Goal: Task Accomplishment & Management: Complete application form

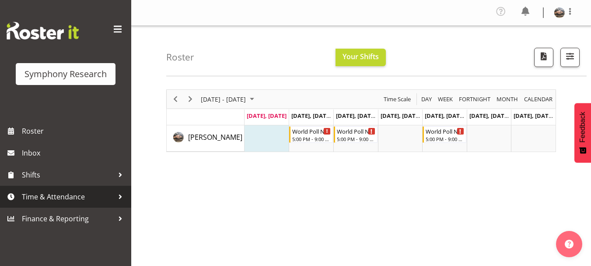
click at [56, 197] on span "Time & Attendance" at bounding box center [68, 196] width 92 height 13
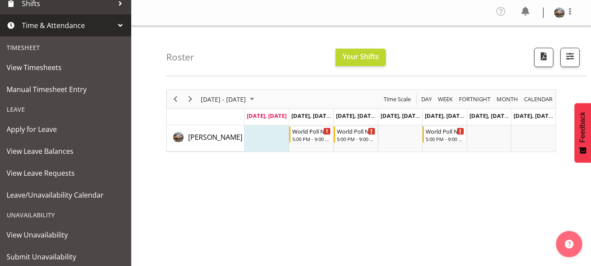
scroll to position [197, 0]
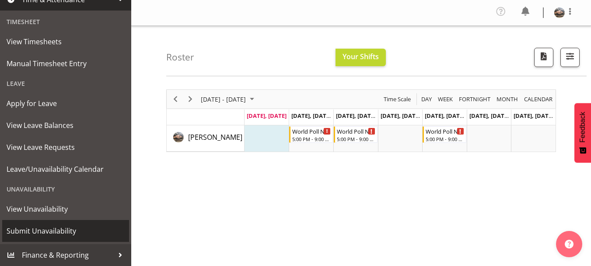
click at [47, 233] on span "Submit Unavailability" at bounding box center [66, 230] width 118 height 13
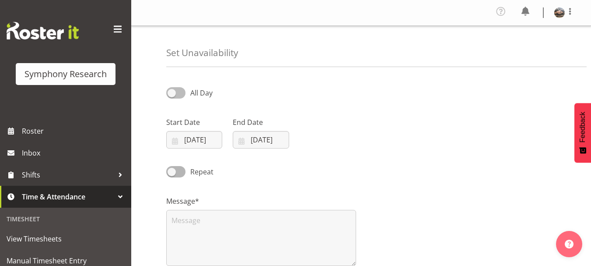
click at [170, 91] on span at bounding box center [175, 92] width 19 height 11
click at [170, 91] on input "All Day" at bounding box center [169, 93] width 6 height 6
checkbox input "true"
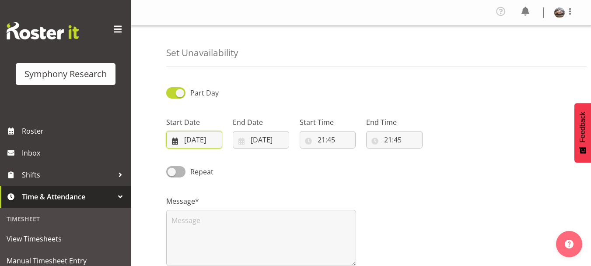
click at [188, 141] on input "[DATE]" at bounding box center [194, 140] width 56 height 18
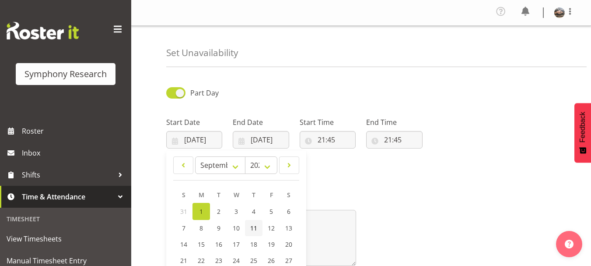
click at [253, 226] on span "11" at bounding box center [253, 228] width 7 height 8
type input "11/09/2025"
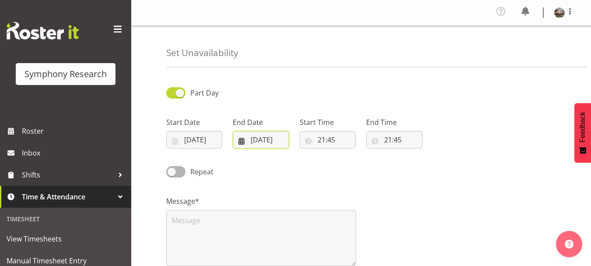
click at [254, 140] on input "[DATE]" at bounding box center [261, 140] width 56 height 18
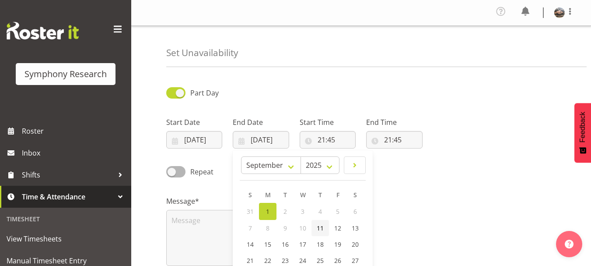
click at [324, 229] on span "11" at bounding box center [320, 228] width 7 height 8
type input "11/09/2025"
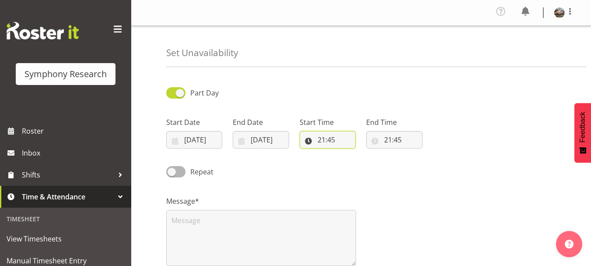
click at [321, 134] on input "21:45" at bounding box center [328, 140] width 56 height 18
click at [360, 164] on select "00 01 02 03 04 05 06 07 08 09 10 11 12 13 14 15 16 17 18 19 20 21 22 23" at bounding box center [360, 163] width 20 height 18
select select "17"
click at [350, 154] on select "00 01 02 03 04 05 06 07 08 09 10 11 12 13 14 15 16 17 18 19 20 21 22 23" at bounding box center [360, 163] width 20 height 18
type input "17:45"
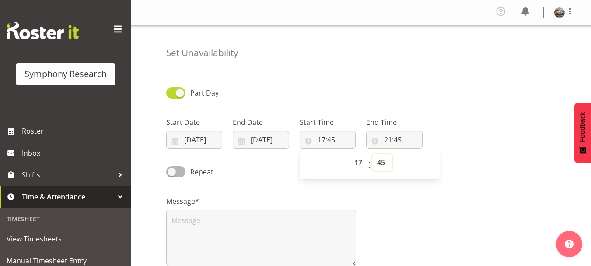
click at [383, 161] on select "00 01 02 03 04 05 06 07 08 09 10 11 12 13 14 15 16 17 18 19 20 21 22 23 24 25 2…" at bounding box center [383, 163] width 20 height 18
select select "0"
click at [373, 154] on select "00 01 02 03 04 05 06 07 08 09 10 11 12 13 14 15 16 17 18 19 20 21 22 23 24 25 2…" at bounding box center [383, 163] width 20 height 18
type input "17:00"
click at [390, 139] on input "21:45" at bounding box center [394, 140] width 56 height 18
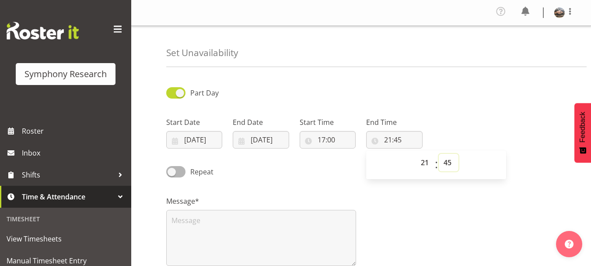
click at [447, 165] on select "00 01 02 03 04 05 06 07 08 09 10 11 12 13 14 15 16 17 18 19 20 21 22 23 24 25 2…" at bounding box center [449, 163] width 20 height 18
select select "0"
click at [439, 154] on select "00 01 02 03 04 05 06 07 08 09 10 11 12 13 14 15 16 17 18 19 20 21 22 23 24 25 2…" at bounding box center [449, 163] width 20 height 18
type input "21:00"
click at [433, 213] on div "Message*" at bounding box center [361, 227] width 401 height 88
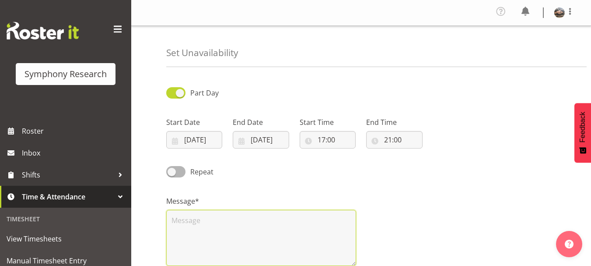
click at [188, 222] on textarea at bounding box center [261, 238] width 190 height 56
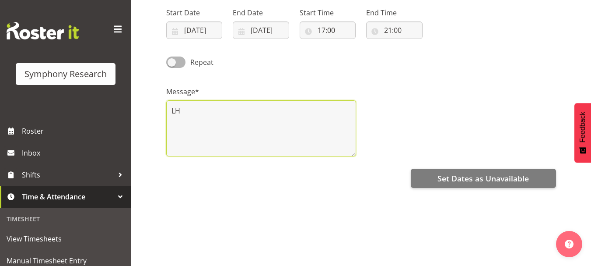
scroll to position [119, 0]
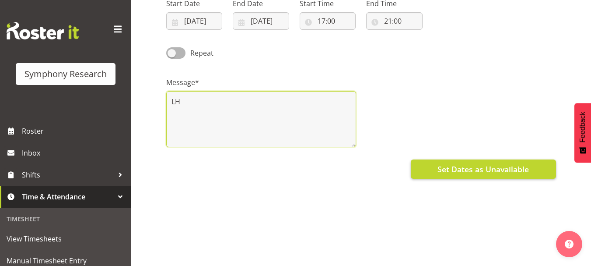
type textarea "LH"
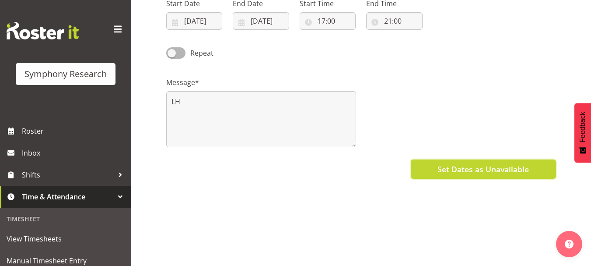
click at [524, 167] on span "Set Dates as Unavailable" at bounding box center [483, 168] width 91 height 11
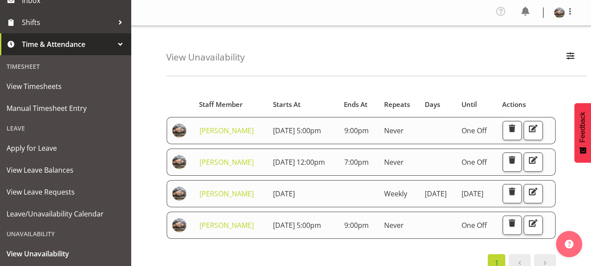
scroll to position [188, 0]
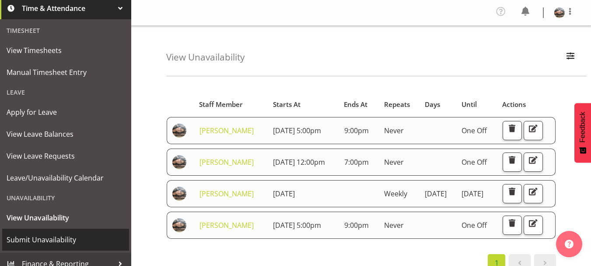
click at [34, 238] on span "Submit Unavailability" at bounding box center [66, 239] width 118 height 13
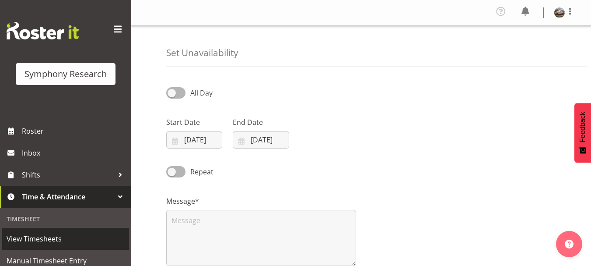
select select "8"
select select "2025"
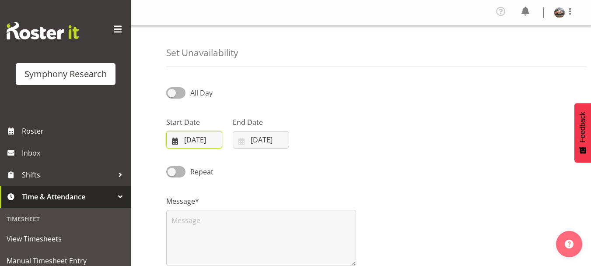
click at [198, 141] on input "[DATE]" at bounding box center [194, 140] width 56 height 18
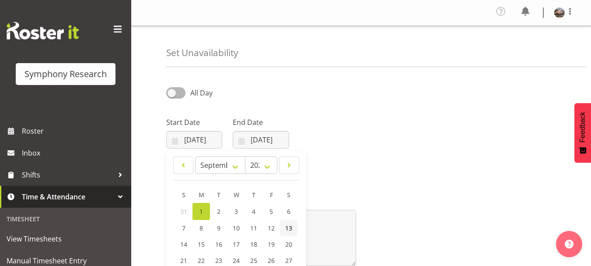
click at [285, 225] on span "13" at bounding box center [288, 228] width 7 height 8
type input "[DATE]"
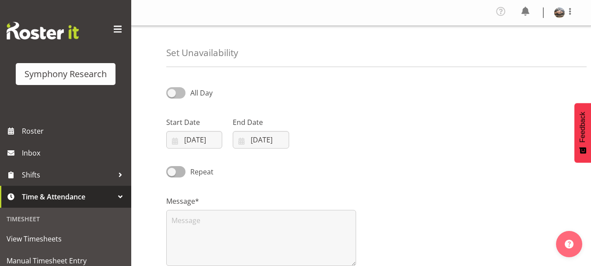
click at [173, 98] on span at bounding box center [175, 92] width 19 height 11
click at [172, 95] on input "All Day" at bounding box center [169, 93] width 6 height 6
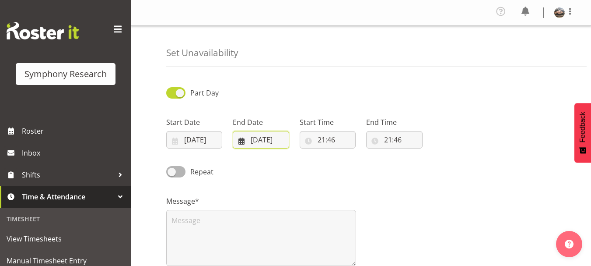
click at [260, 136] on input "[DATE]" at bounding box center [261, 140] width 56 height 18
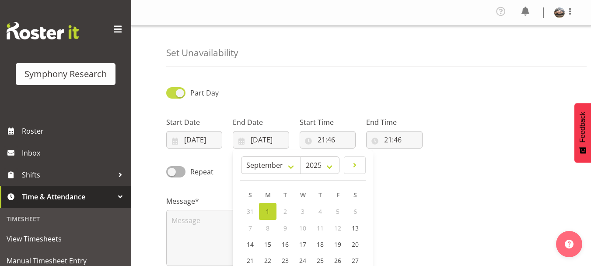
click at [179, 93] on span at bounding box center [175, 92] width 19 height 11
click at [172, 93] on input "Part Day" at bounding box center [169, 93] width 6 height 6
checkbox input "false"
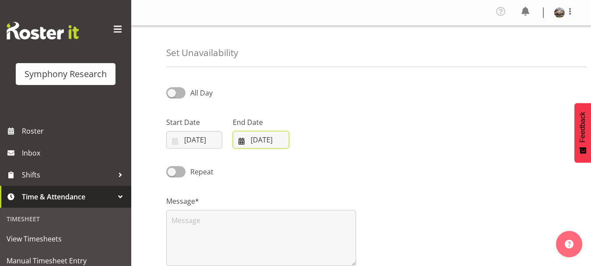
click at [253, 140] on input "01/09/2025" at bounding box center [261, 140] width 56 height 18
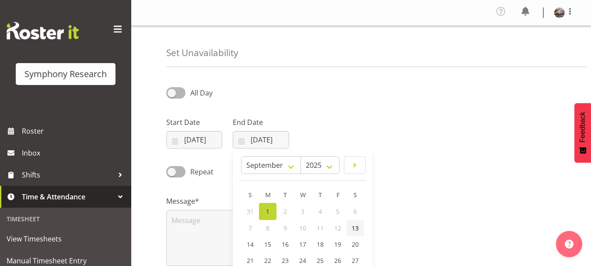
click at [362, 223] on link "13" at bounding box center [356, 228] width 18 height 16
type input "13/09/2025"
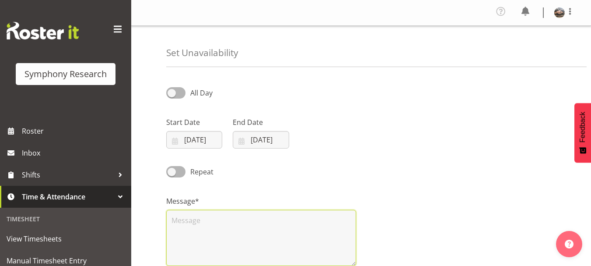
click at [223, 232] on textarea at bounding box center [261, 238] width 190 height 56
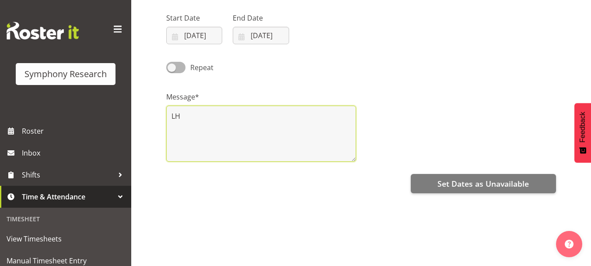
scroll to position [122, 0]
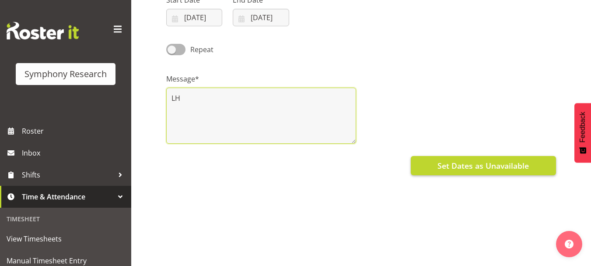
type textarea "LH"
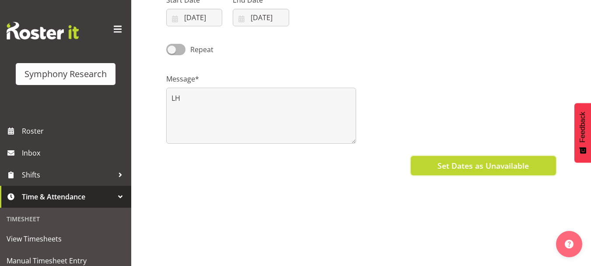
click at [469, 165] on span "Set Dates as Unavailable" at bounding box center [483, 165] width 91 height 11
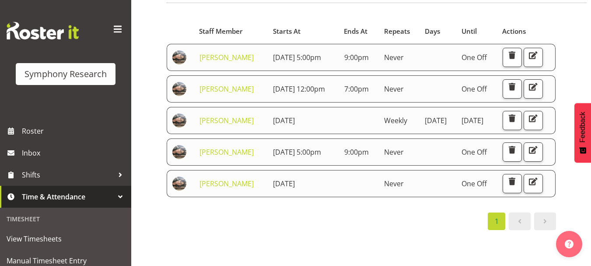
scroll to position [68, 0]
